Goal: Information Seeking & Learning: Learn about a topic

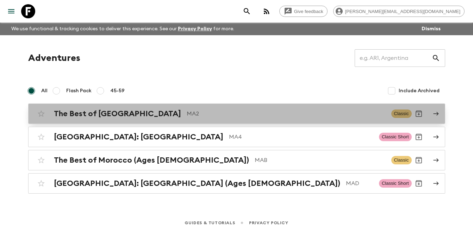
click at [115, 113] on h2 "The Best of [GEOGRAPHIC_DATA]" at bounding box center [117, 113] width 127 height 9
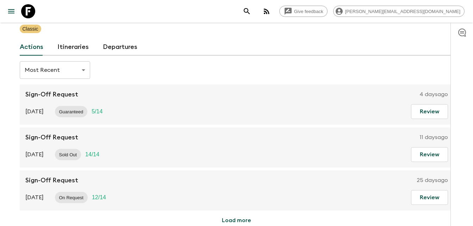
scroll to position [56, 0]
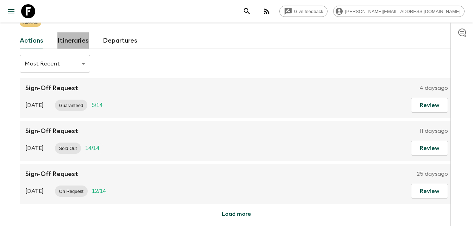
click at [77, 42] on link "Itineraries" at bounding box center [72, 40] width 31 height 17
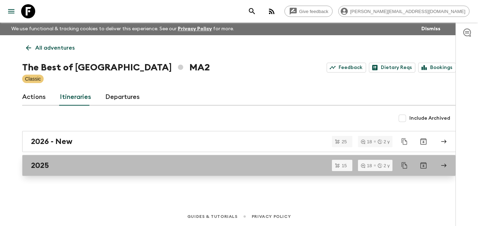
click at [52, 162] on div "2025" at bounding box center [232, 165] width 403 height 9
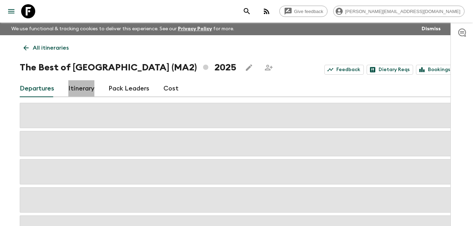
click at [80, 88] on link "Itinerary" at bounding box center [81, 88] width 26 height 17
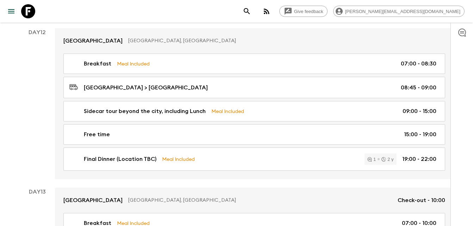
scroll to position [2224, 0]
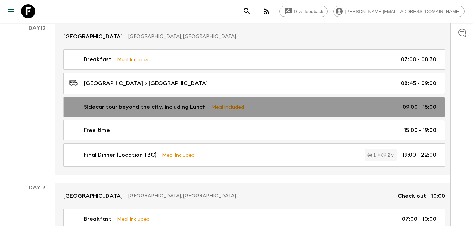
click at [161, 107] on p "Sidecar tour beyond the city, including Lunch" at bounding box center [145, 107] width 122 height 8
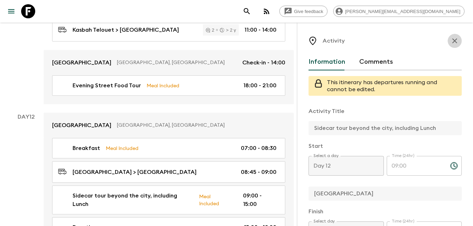
click at [451, 42] on icon "button" at bounding box center [455, 41] width 8 height 8
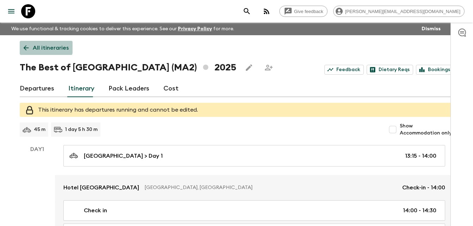
click at [29, 45] on icon at bounding box center [26, 48] width 8 height 8
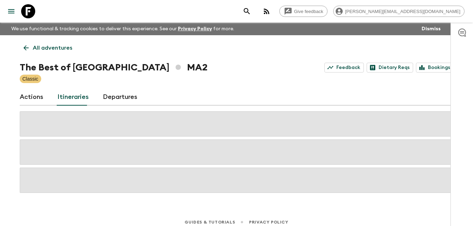
click at [26, 47] on icon at bounding box center [26, 48] width 8 height 8
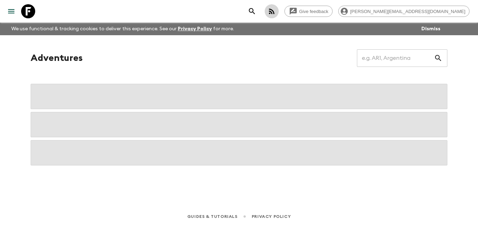
click at [275, 13] on icon "button" at bounding box center [272, 11] width 6 height 6
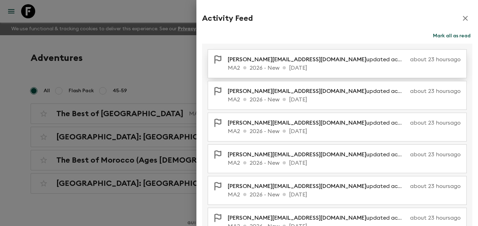
click at [302, 60] on p "[PERSON_NAME][EMAIL_ADDRESS][DOMAIN_NAME] updated activity Sidecar tour beyond …" at bounding box center [318, 59] width 180 height 8
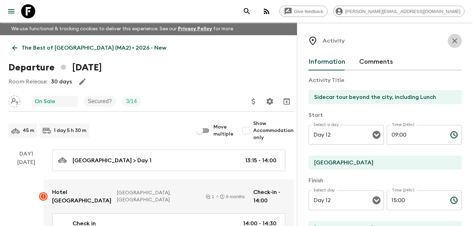
click at [451, 39] on icon "button" at bounding box center [455, 41] width 8 height 8
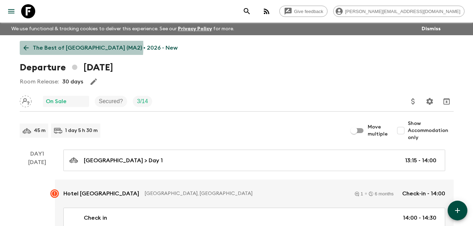
click at [24, 46] on icon at bounding box center [26, 48] width 8 height 8
